Goal: Complete application form: Complete application form

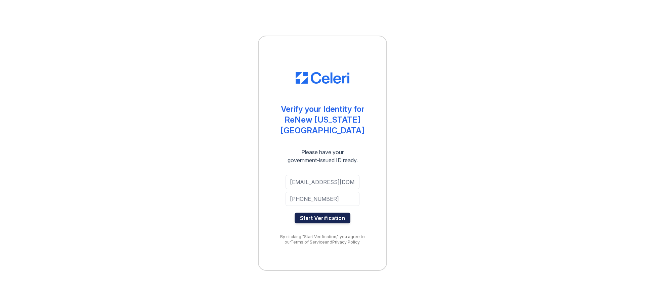
click at [324, 213] on button "Start Verification" at bounding box center [323, 218] width 56 height 11
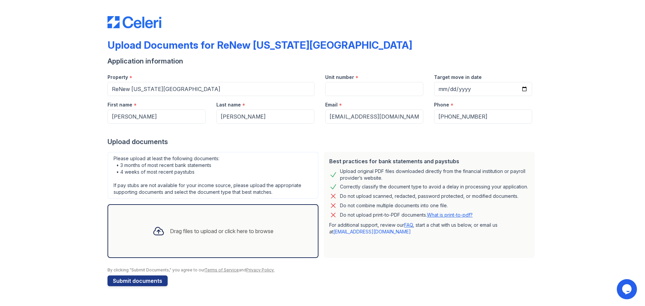
click at [190, 231] on div "Drag files to upload or click here to browse" at bounding box center [222, 231] width 104 height 8
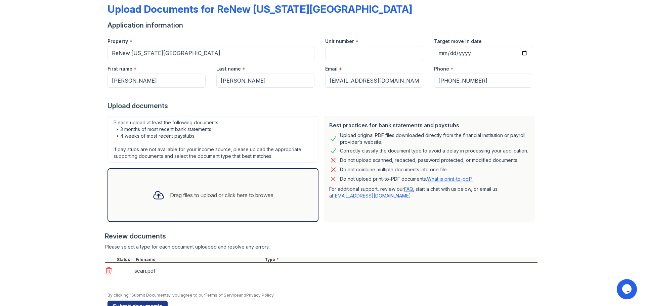
scroll to position [55, 0]
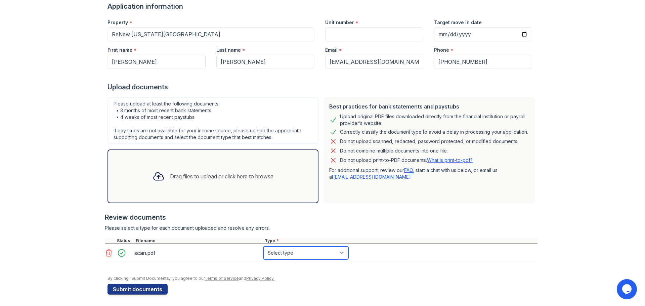
click at [288, 255] on select "Select type Paystub Bank Statement Offer Letter Tax Documents Benefit Award Let…" at bounding box center [305, 253] width 85 height 13
select select "paystub"
click at [263, 247] on select "Select type Paystub Bank Statement Offer Letter Tax Documents Benefit Award Let…" at bounding box center [305, 253] width 85 height 13
click at [220, 174] on div "Drag files to upload or click here to browse" at bounding box center [222, 176] width 104 height 8
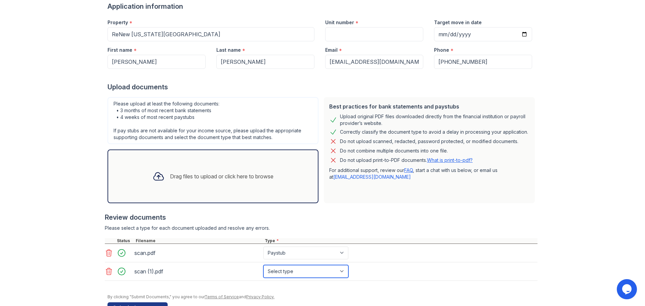
click at [283, 273] on select "Select type Paystub Bank Statement Offer Letter Tax Documents Benefit Award Let…" at bounding box center [305, 271] width 85 height 13
select select "paystub"
click at [263, 265] on select "Select type Paystub Bank Statement Offer Letter Tax Documents Benefit Award Let…" at bounding box center [305, 271] width 85 height 13
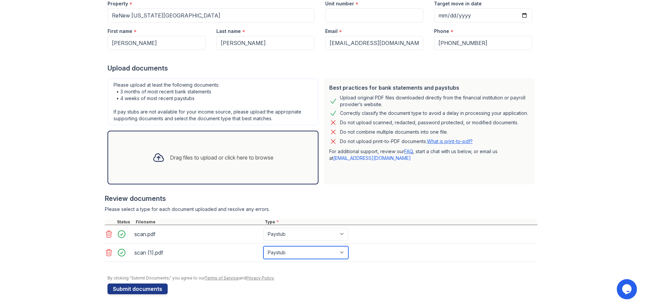
scroll to position [75, 0]
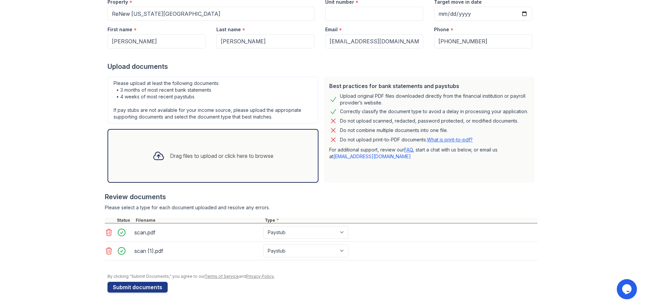
click at [178, 150] on div "Drag files to upload or click here to browse" at bounding box center [213, 156] width 132 height 23
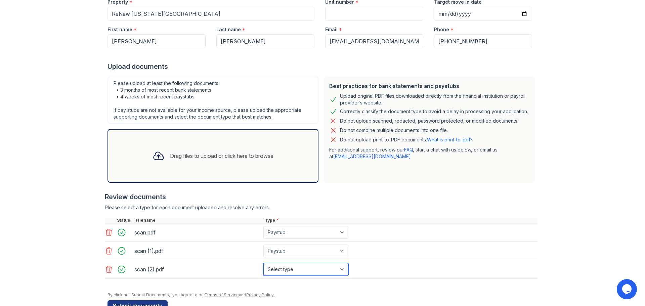
click at [283, 269] on select "Select type Paystub Bank Statement Offer Letter Tax Documents Benefit Award Let…" at bounding box center [305, 269] width 85 height 13
select select "paystub"
click at [263, 263] on select "Select type Paystub Bank Statement Offer Letter Tax Documents Benefit Award Let…" at bounding box center [305, 269] width 85 height 13
click at [200, 159] on div "Drag files to upload or click here to browse" at bounding box center [222, 156] width 104 height 8
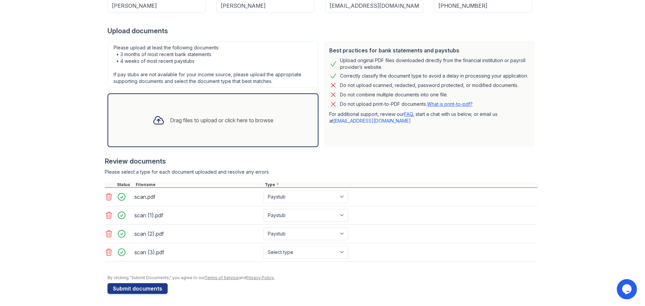
scroll to position [112, 0]
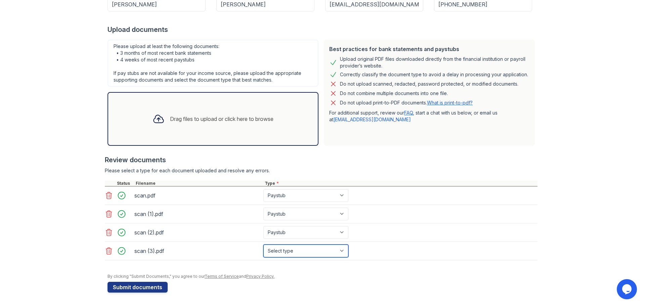
drag, startPoint x: 302, startPoint y: 254, endPoint x: 296, endPoint y: 253, distance: 5.8
click at [302, 254] on select "Select type Paystub Bank Statement Offer Letter Tax Documents Benefit Award Let…" at bounding box center [305, 251] width 85 height 13
click at [291, 248] on select "Select type Paystub Bank Statement Offer Letter Tax Documents Benefit Award Let…" at bounding box center [305, 251] width 85 height 13
select select "paystub"
click at [263, 245] on select "Select type Paystub Bank Statement Offer Letter Tax Documents Benefit Award Let…" at bounding box center [305, 251] width 85 height 13
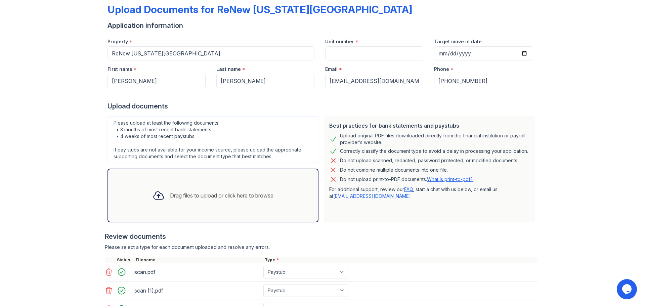
scroll to position [0, 0]
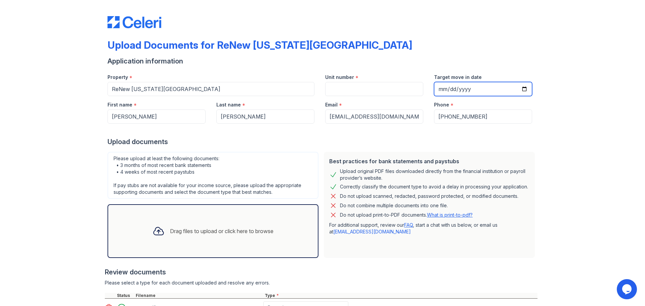
click at [524, 91] on input "Target move in date" at bounding box center [483, 89] width 98 height 14
type input "2025-10-04"
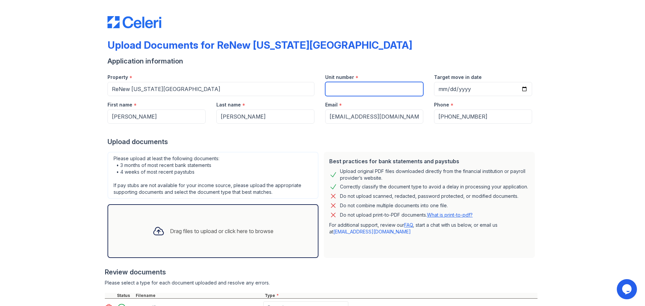
click at [351, 91] on input "Unit number" at bounding box center [374, 89] width 98 height 14
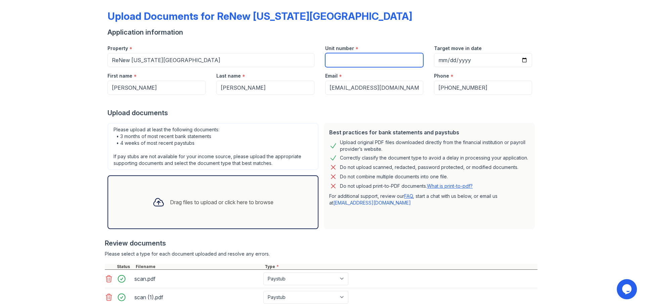
scroll to position [112, 0]
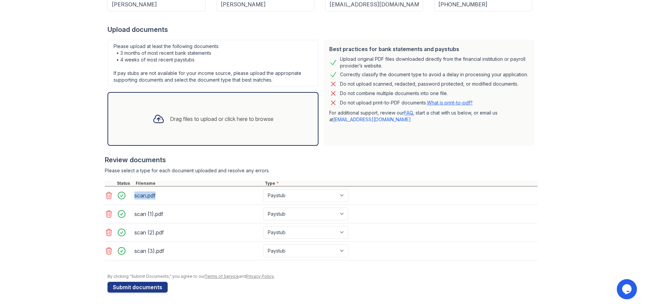
drag, startPoint x: 127, startPoint y: 194, endPoint x: 157, endPoint y: 198, distance: 29.6
click at [157, 198] on div "scan.pdf Select type Paystub Bank Statement Offer Letter Tax Documents Benefit …" at bounding box center [228, 195] width 246 height 13
click at [161, 195] on div "scan.pdf" at bounding box center [197, 195] width 126 height 11
drag, startPoint x: 129, startPoint y: 195, endPoint x: 153, endPoint y: 195, distance: 23.5
click at [153, 195] on div "scan.pdf Select type Paystub Bank Statement Offer Letter Tax Documents Benefit …" at bounding box center [228, 195] width 246 height 13
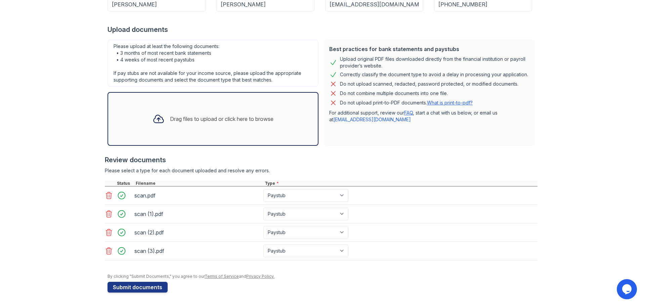
click at [162, 194] on div "scan.pdf" at bounding box center [197, 195] width 126 height 11
click at [172, 173] on div "Please select a type for each document uploaded and resolve any errors." at bounding box center [321, 170] width 433 height 7
drag, startPoint x: 130, startPoint y: 195, endPoint x: 159, endPoint y: 199, distance: 28.4
click at [159, 199] on div "scan.pdf" at bounding box center [197, 195] width 129 height 13
click at [164, 185] on div "Filename" at bounding box center [198, 183] width 129 height 5
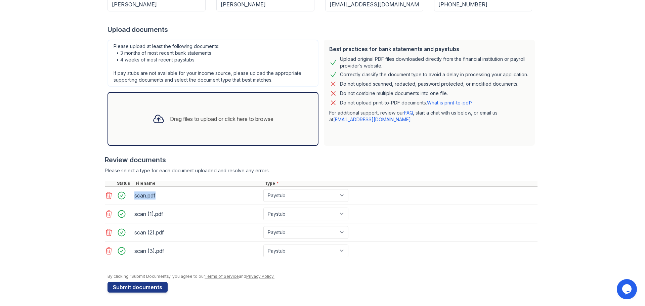
drag, startPoint x: 130, startPoint y: 194, endPoint x: 157, endPoint y: 196, distance: 26.9
click at [157, 196] on div "scan.pdf Select type Paystub Bank Statement Offer Letter Tax Documents Benefit …" at bounding box center [228, 195] width 246 height 13
click at [163, 193] on div "scan.pdf" at bounding box center [197, 195] width 126 height 11
drag, startPoint x: 131, startPoint y: 194, endPoint x: 151, endPoint y: 195, distance: 20.2
click at [151, 195] on div "scan.pdf" at bounding box center [197, 195] width 129 height 13
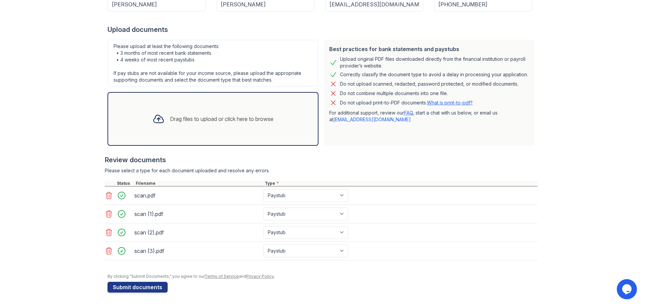
click at [162, 195] on div "scan.pdf" at bounding box center [197, 195] width 126 height 11
drag, startPoint x: 129, startPoint y: 195, endPoint x: 156, endPoint y: 197, distance: 27.3
click at [156, 197] on div "scan.pdf Select type Paystub Bank Statement Offer Letter Tax Documents Benefit …" at bounding box center [228, 195] width 246 height 13
click at [162, 192] on div "scan.pdf" at bounding box center [197, 195] width 126 height 11
click at [207, 119] on div "Drag files to upload or click here to browse" at bounding box center [222, 119] width 104 height 8
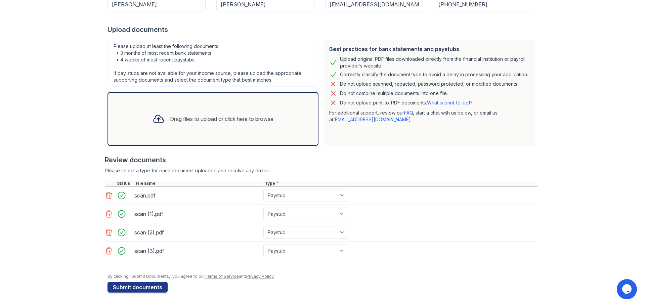
click at [195, 121] on div "Drag files to upload or click here to browse" at bounding box center [222, 119] width 104 height 8
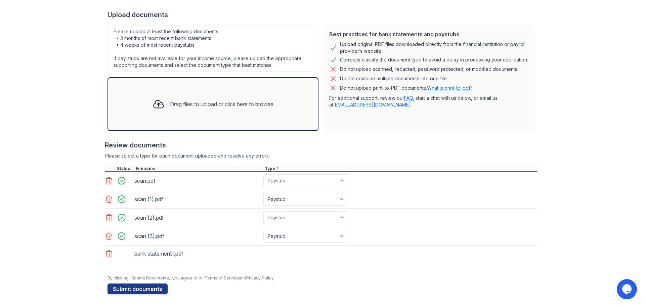
scroll to position [129, 0]
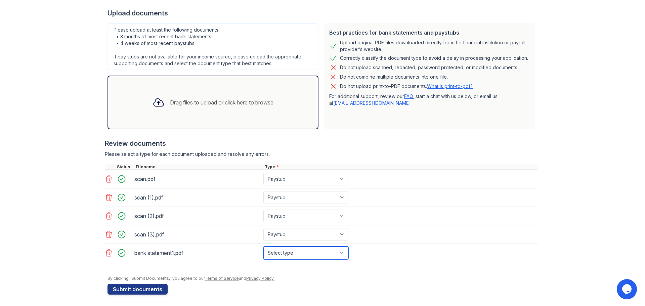
click at [286, 253] on select "Select type Paystub Bank Statement Offer Letter Tax Documents Benefit Award Let…" at bounding box center [305, 253] width 85 height 13
select select "bank_statement"
click at [263, 247] on select "Select type Paystub Bank Statement Offer Letter Tax Documents Benefit Award Let…" at bounding box center [305, 253] width 85 height 13
click at [171, 104] on div "Drag files to upload or click here to browse" at bounding box center [222, 102] width 104 height 8
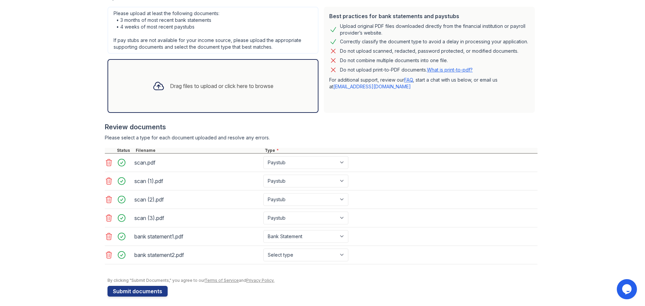
scroll to position [147, 0]
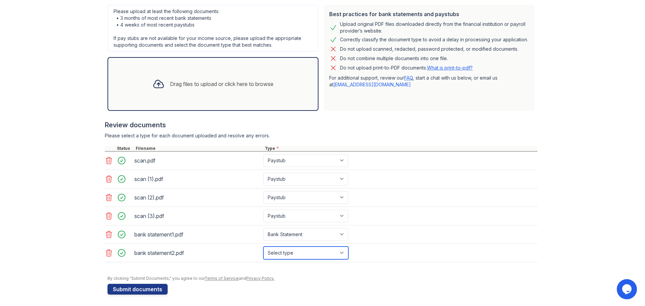
click at [297, 253] on select "Select type Paystub Bank Statement Offer Letter Tax Documents Benefit Award Let…" at bounding box center [305, 253] width 85 height 13
select select "bank_statement"
click at [263, 247] on select "Select type Paystub Bank Statement Offer Letter Tax Documents Benefit Award Let…" at bounding box center [305, 253] width 85 height 13
click at [169, 94] on div "Drag files to upload or click here to browse" at bounding box center [213, 84] width 132 height 23
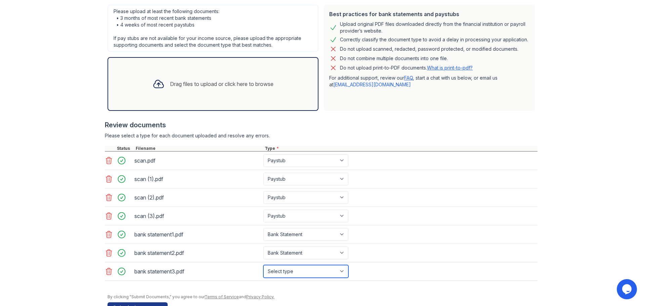
click at [293, 267] on select "Select type Paystub Bank Statement Offer Letter Tax Documents Benefit Award Let…" at bounding box center [305, 271] width 85 height 13
select select "bank_statement"
click at [263, 265] on select "Select type Paystub Bank Statement Offer Letter Tax Documents Benefit Award Let…" at bounding box center [305, 271] width 85 height 13
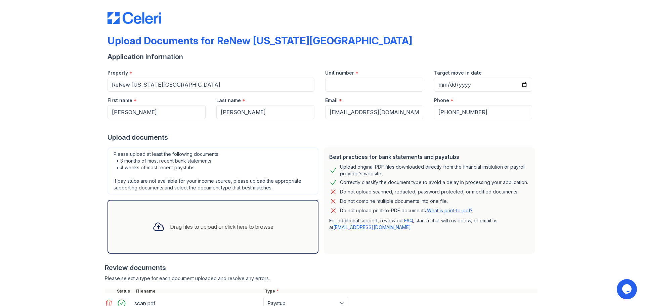
scroll to position [0, 0]
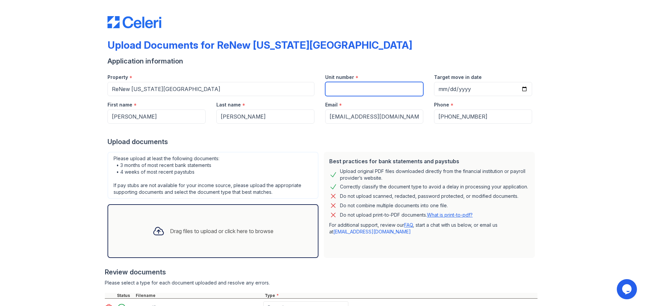
click at [345, 91] on input "Unit number" at bounding box center [374, 89] width 98 height 14
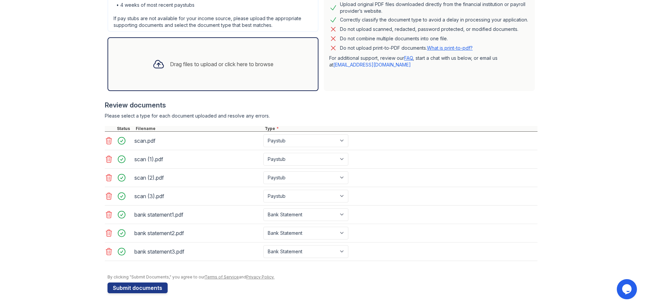
scroll to position [168, 0]
type input "11"
click at [147, 285] on button "Submit documents" at bounding box center [138, 287] width 60 height 11
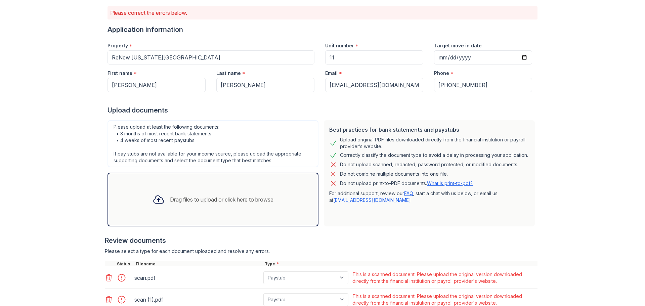
scroll to position [200, 0]
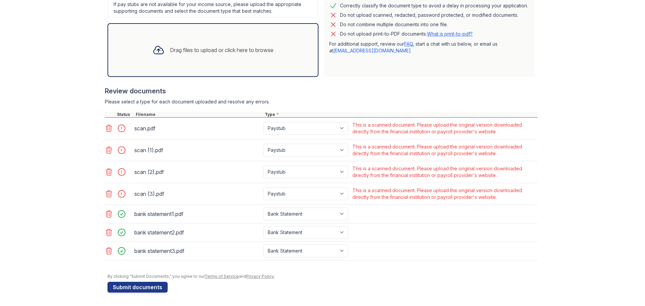
click at [157, 127] on div "scan.pdf" at bounding box center [197, 128] width 126 height 11
click at [117, 131] on div at bounding box center [123, 128] width 19 height 9
click at [119, 130] on div at bounding box center [123, 128] width 19 height 9
click at [115, 146] on div at bounding box center [123, 150] width 19 height 9
click at [123, 153] on div at bounding box center [123, 150] width 19 height 9
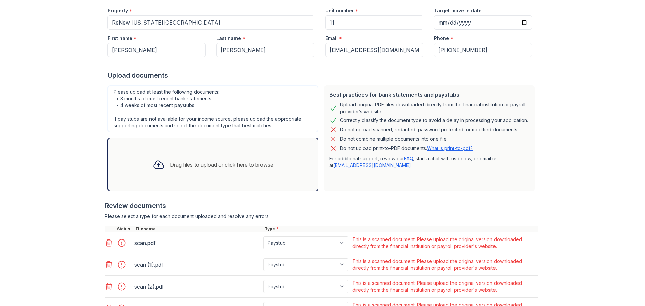
scroll to position [66, 0]
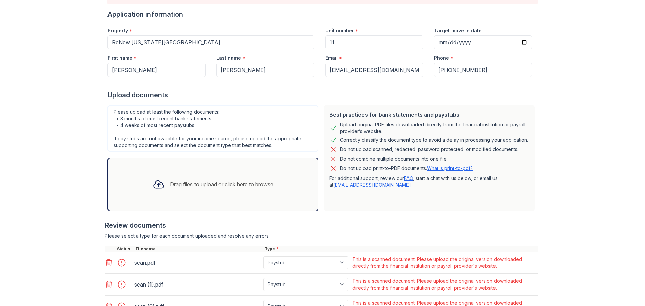
click at [411, 177] on link "FAQ" at bounding box center [408, 178] width 9 height 6
click at [357, 185] on link "support@getceleri.com" at bounding box center [372, 185] width 78 height 6
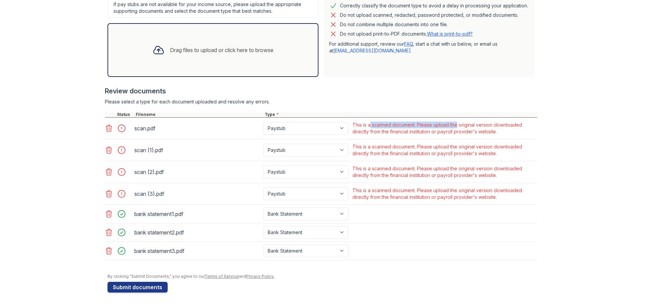
drag, startPoint x: 367, startPoint y: 125, endPoint x: 443, endPoint y: 130, distance: 75.8
click at [453, 127] on div "This is a scanned document. Please upload the original version downloaded direc…" at bounding box center [445, 128] width 184 height 13
drag, startPoint x: 550, startPoint y: 135, endPoint x: 506, endPoint y: 158, distance: 49.8
click at [548, 134] on div "Upload Documents for ReNew Washington Park Please correct the errors below. App…" at bounding box center [323, 53] width 624 height 506
drag, startPoint x: 527, startPoint y: 199, endPoint x: 354, endPoint y: 123, distance: 188.7
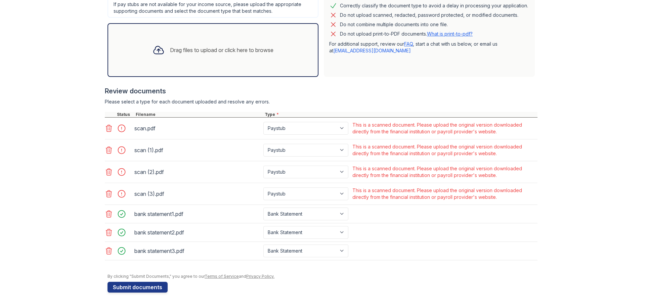
click at [351, 123] on div "scan.pdf Paystub Bank Statement Offer Letter Tax Documents Benefit Award Letter…" at bounding box center [321, 189] width 433 height 143
click at [622, 114] on div "Upload Documents for ReNew Washington Park Please correct the errors below. App…" at bounding box center [323, 53] width 624 height 506
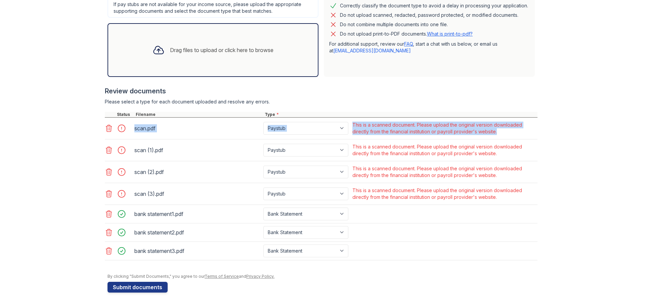
drag, startPoint x: 119, startPoint y: 127, endPoint x: 129, endPoint y: 155, distance: 28.8
click at [129, 158] on div "scan.pdf Paystub Bank Statement Offer Letter Tax Documents Benefit Award Letter…" at bounding box center [321, 189] width 433 height 143
click at [214, 130] on div "scan.pdf" at bounding box center [197, 128] width 126 height 11
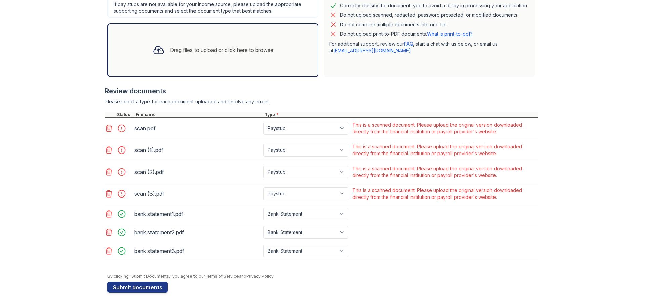
scroll to position [0, 0]
